Goal: Check status: Check status

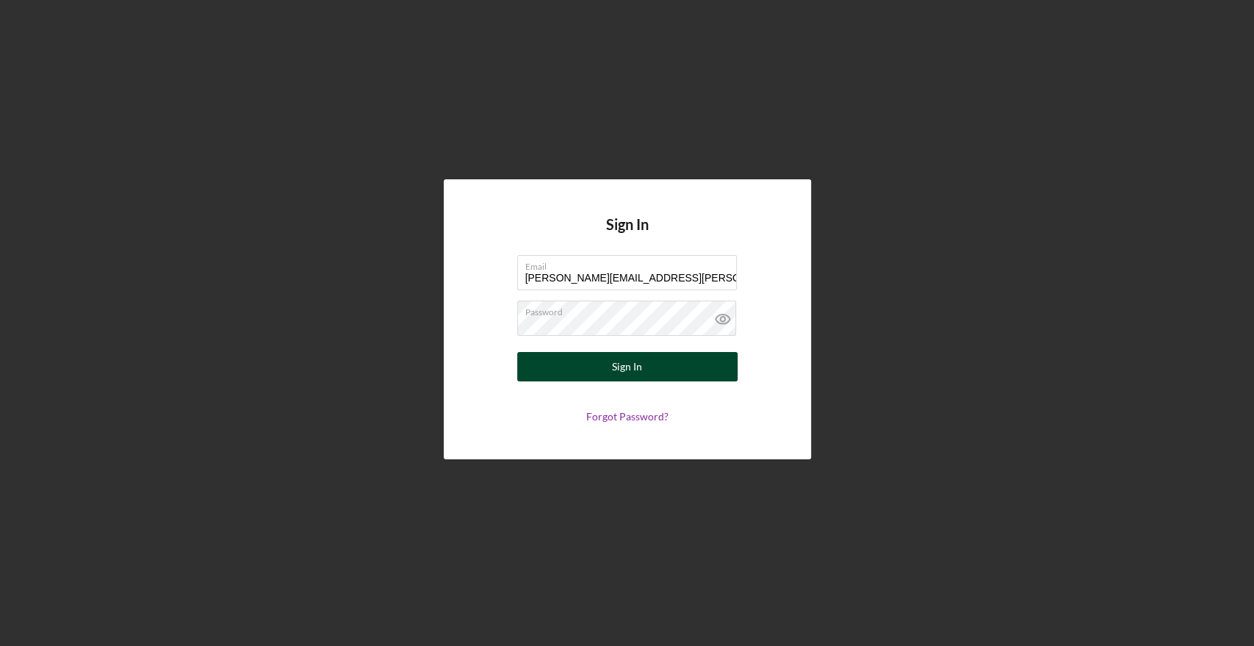
click at [630, 368] on div "Sign In" at bounding box center [627, 366] width 30 height 29
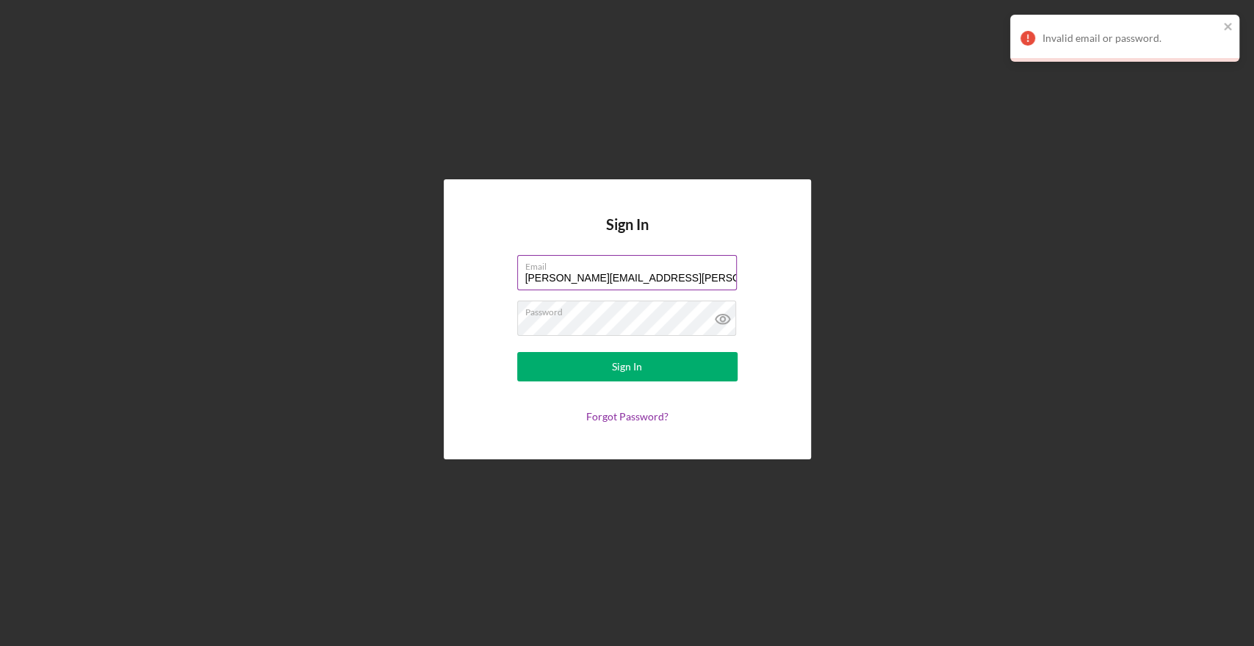
click at [671, 267] on label "Email" at bounding box center [631, 264] width 212 height 16
click at [671, 267] on input "[PERSON_NAME][EMAIL_ADDRESS][PERSON_NAME][DOMAIN_NAME]" at bounding box center [627, 272] width 220 height 35
drag, startPoint x: 657, startPoint y: 274, endPoint x: 615, endPoint y: 273, distance: 41.9
click at [615, 273] on input "[PERSON_NAME][EMAIL_ADDRESS][PERSON_NAME][DOMAIN_NAME]" at bounding box center [627, 272] width 220 height 35
type input "[PERSON_NAME][EMAIL_ADDRESS][PERSON_NAME][DOMAIN_NAME]"
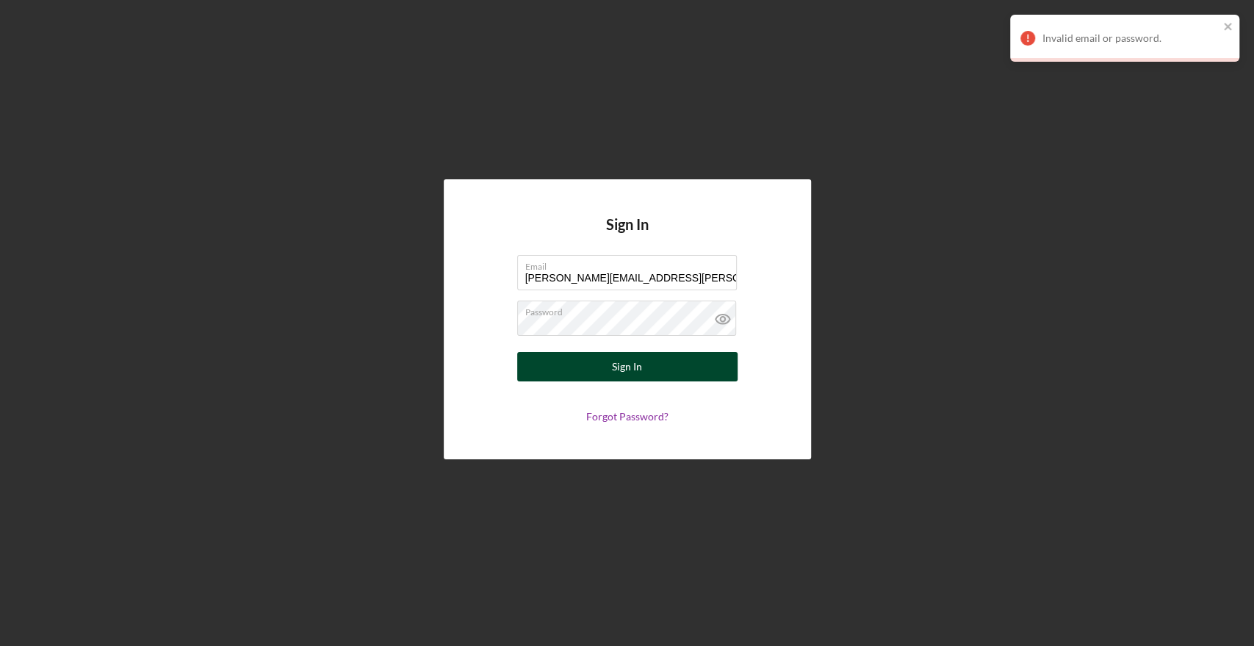
click at [611, 356] on button "Sign In" at bounding box center [627, 366] width 220 height 29
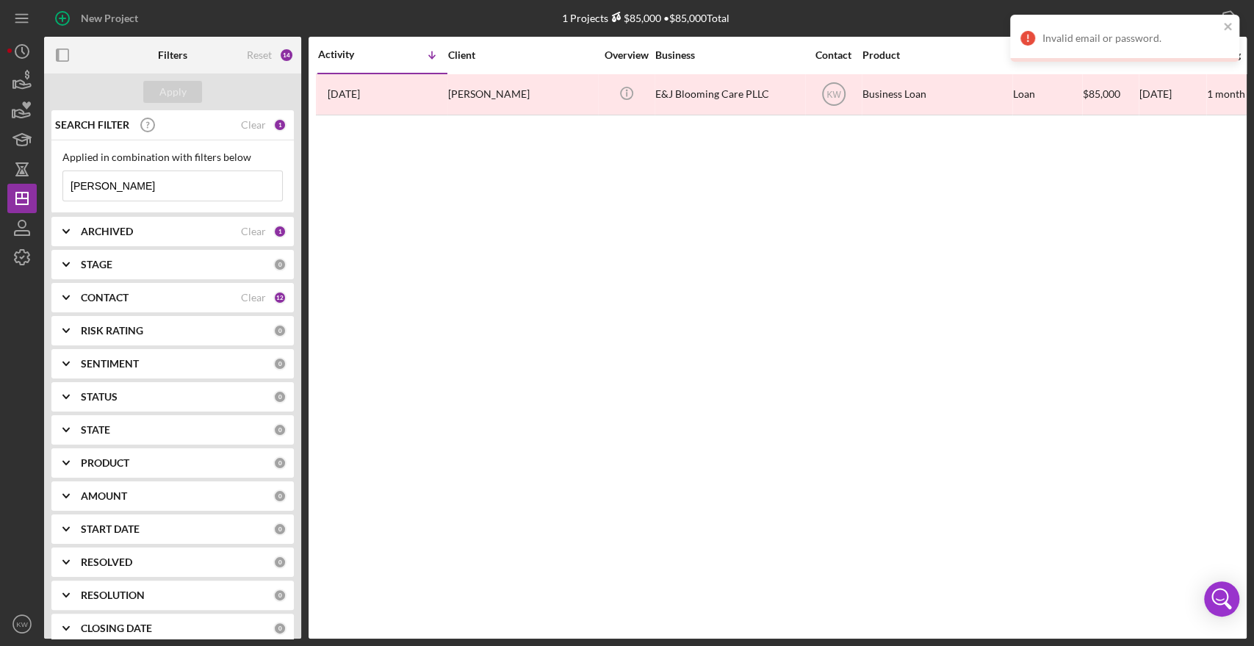
click at [110, 176] on input "[PERSON_NAME]" at bounding box center [172, 185] width 219 height 29
drag, startPoint x: 124, startPoint y: 186, endPoint x: 49, endPoint y: 187, distance: 74.9
click at [49, 187] on div "SEARCH FILTER Clear 1 Applied in combination with filters below [PERSON_NAME] I…" at bounding box center [172, 374] width 257 height 528
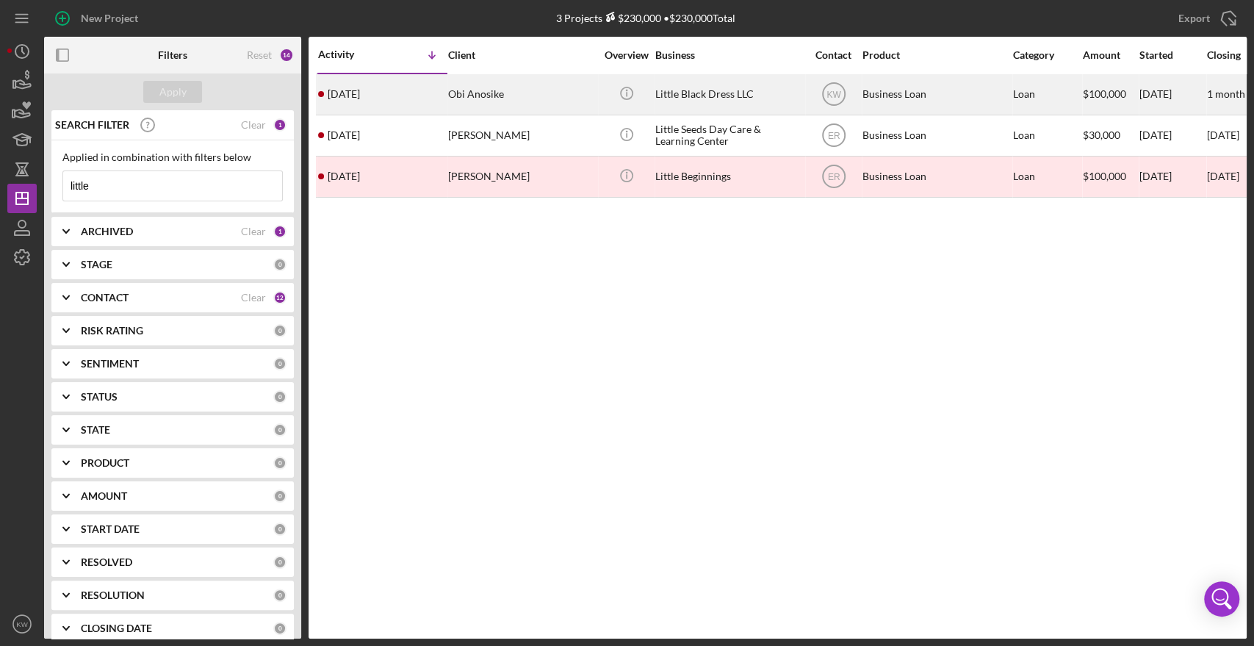
type input "little"
click at [682, 98] on div "Little Black Dress LLC" at bounding box center [728, 94] width 147 height 39
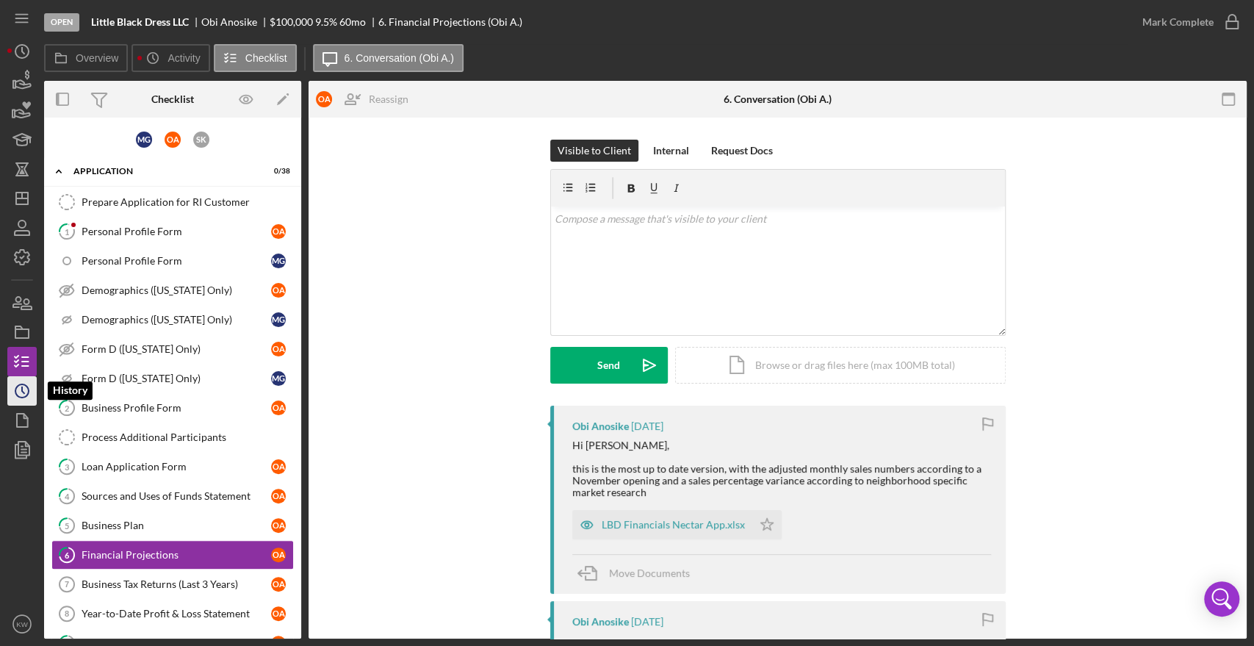
scroll to position [138, 0]
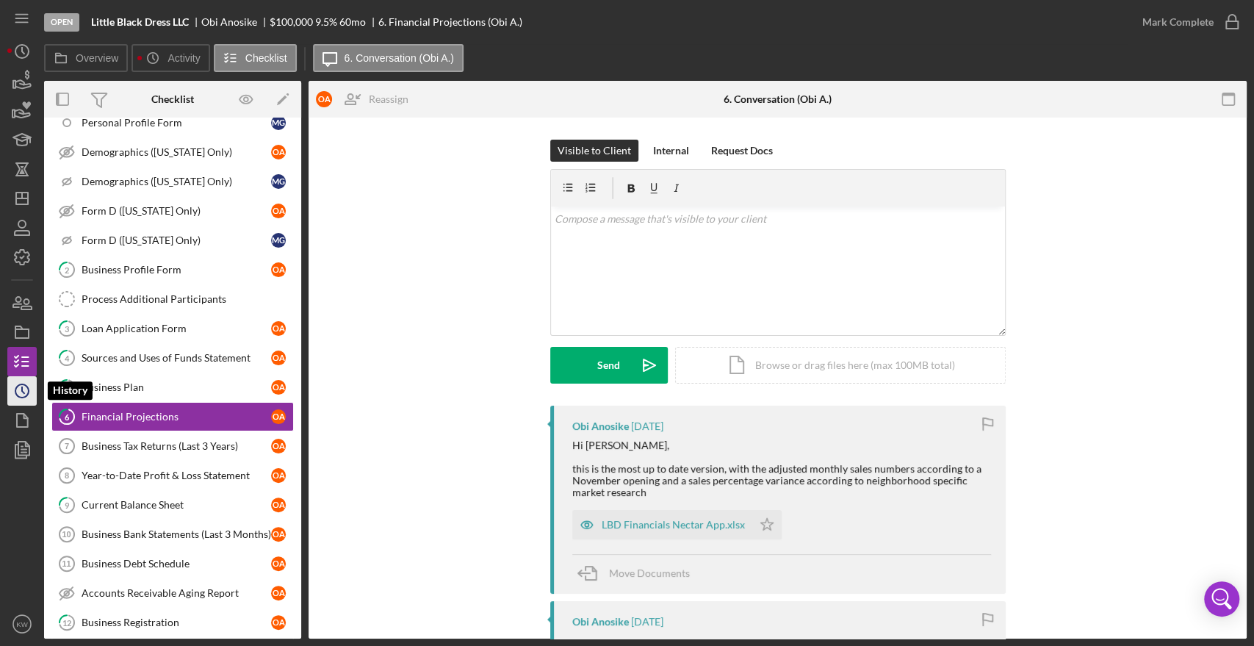
click at [26, 386] on circle "button" at bounding box center [21, 390] width 13 height 13
